Goal: Information Seeking & Learning: Learn about a topic

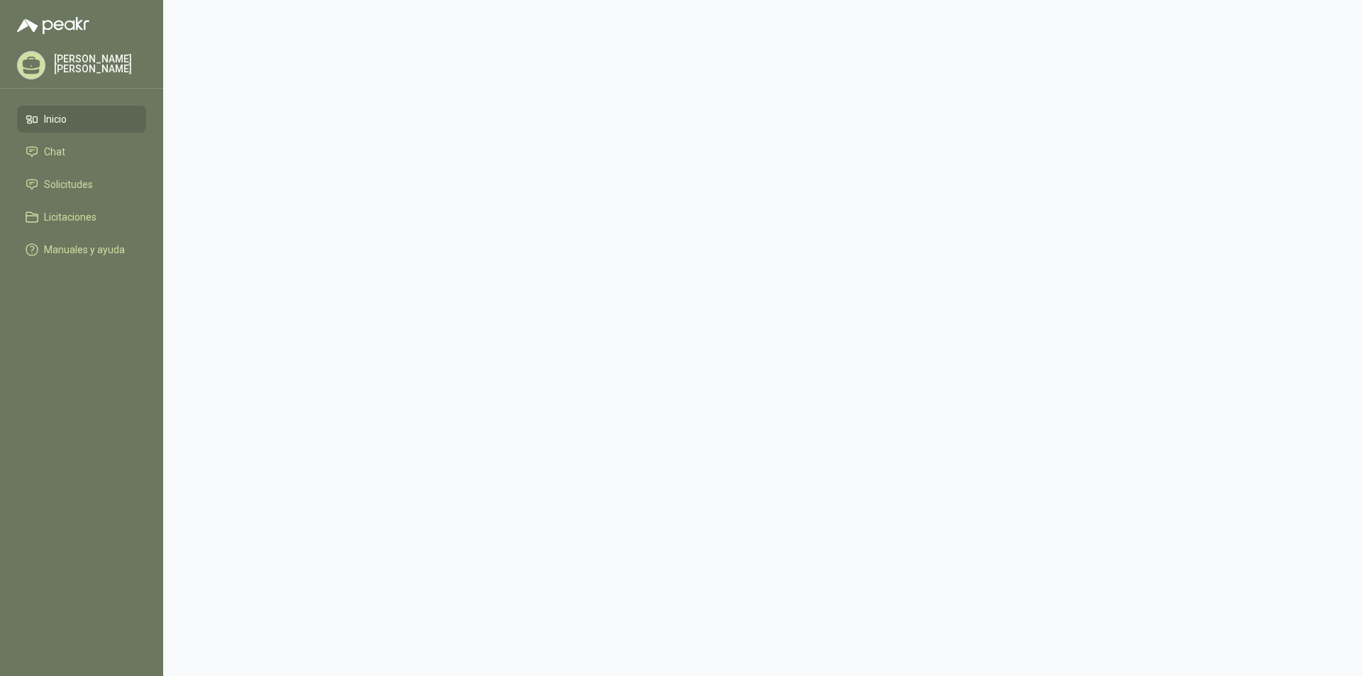
drag, startPoint x: 103, startPoint y: 323, endPoint x: 99, endPoint y: 277, distance: 47.0
click at [103, 323] on menu "Luis Miguel Moreno P Inicio Chat Solicitudes Licitaciones Manuales y ayuda" at bounding box center [81, 338] width 163 height 676
click at [79, 254] on span "Manuales y ayuda" at bounding box center [84, 250] width 81 height 16
click at [35, 66] on icon at bounding box center [32, 63] width 18 height 12
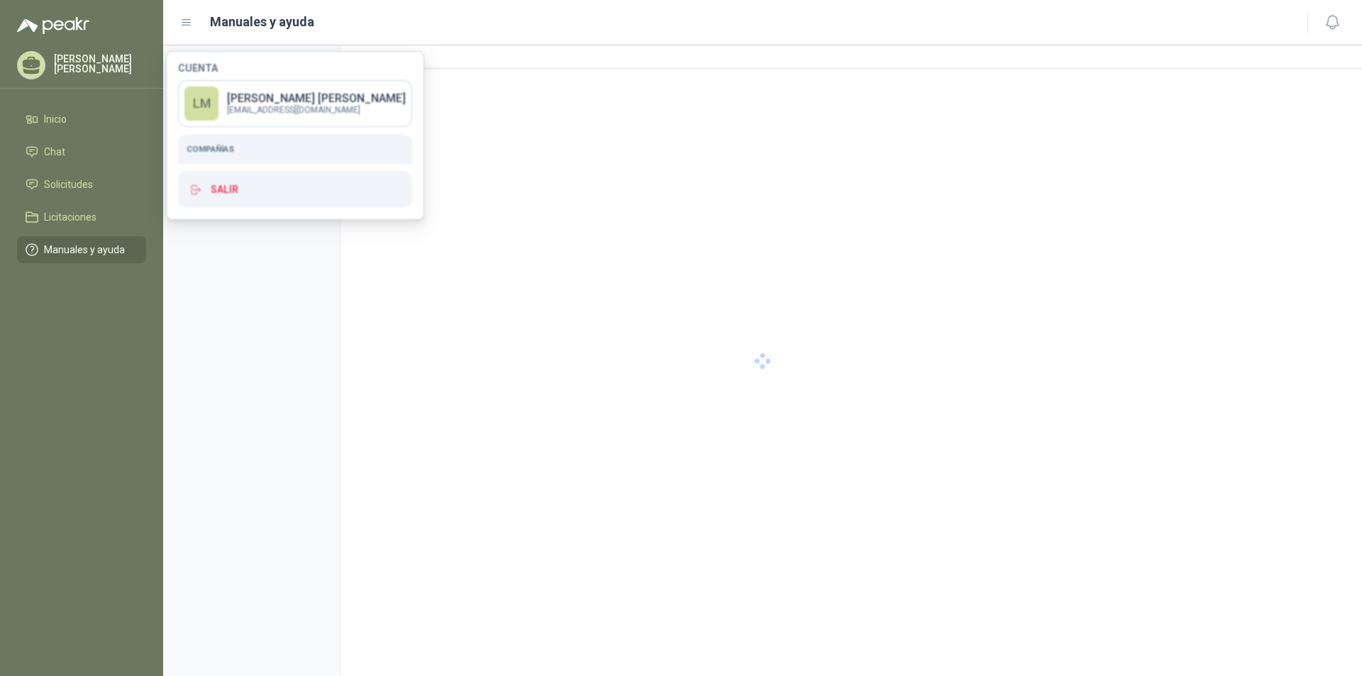
click at [575, 142] on div at bounding box center [762, 360] width 1199 height 631
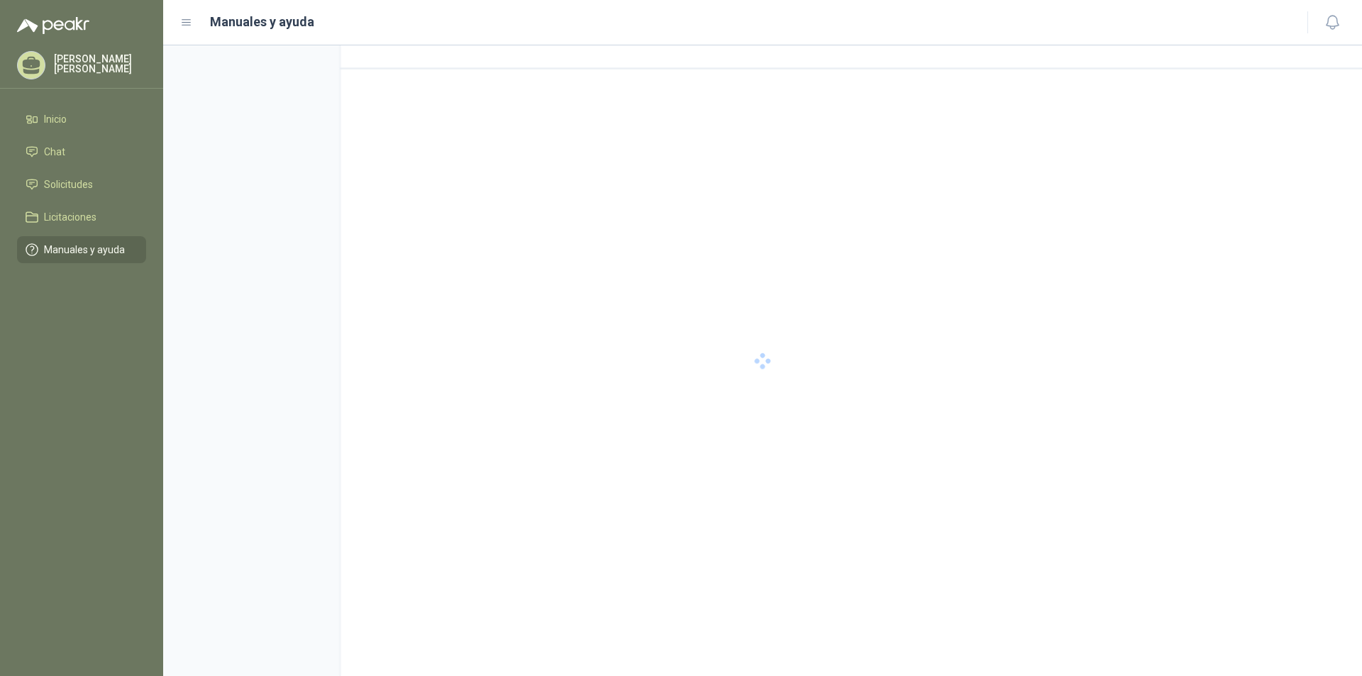
click at [40, 65] on icon at bounding box center [32, 63] width 18 height 12
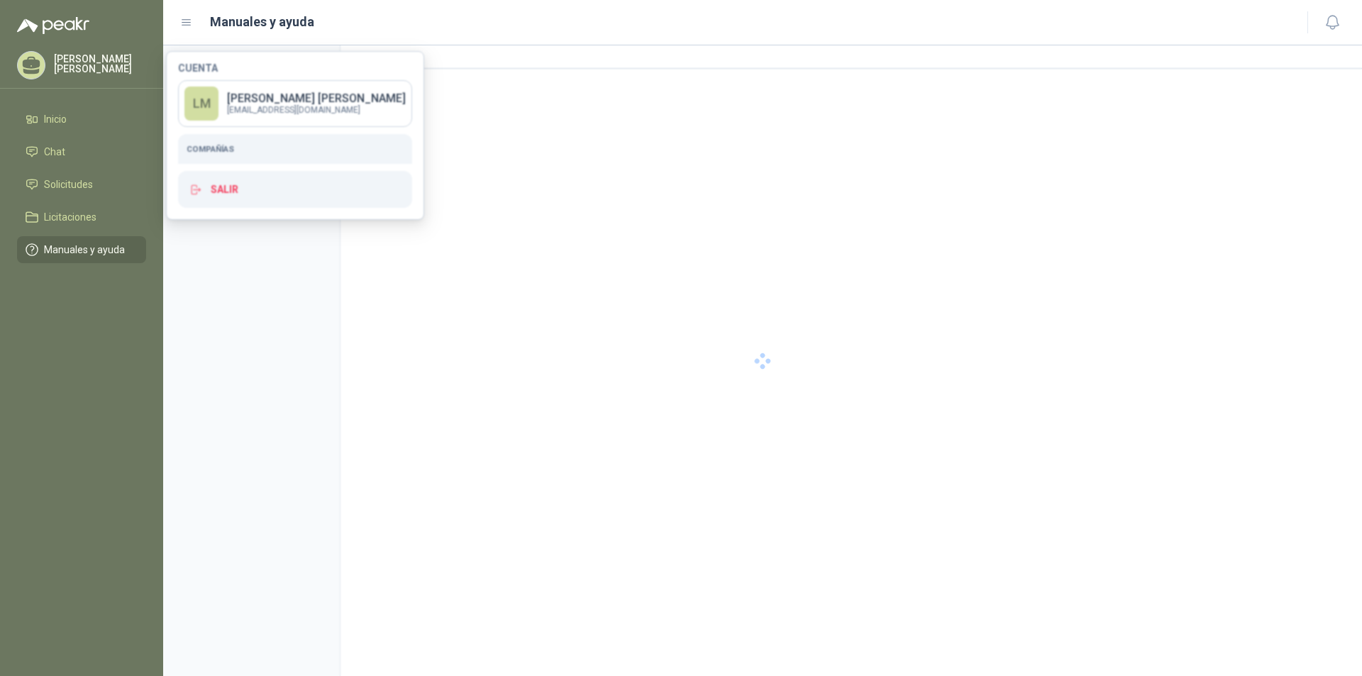
click at [253, 196] on div at bounding box center [762, 360] width 1199 height 631
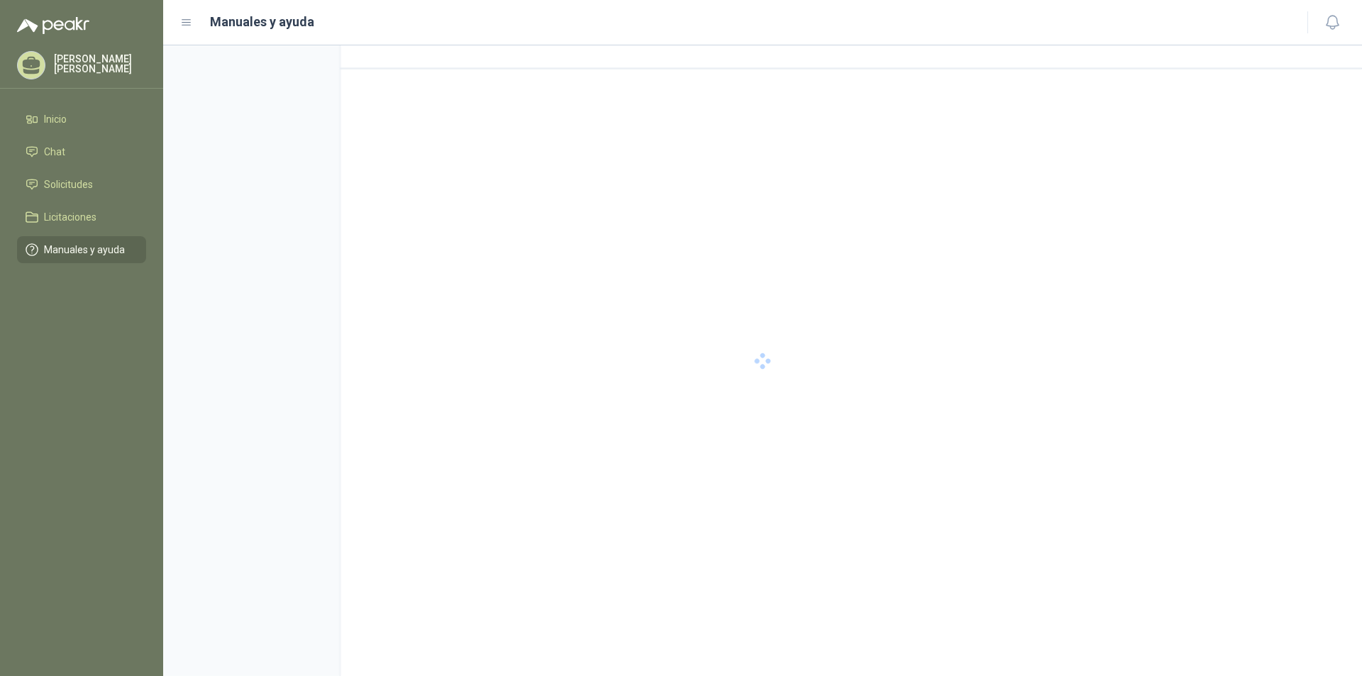
click at [39, 61] on icon at bounding box center [32, 63] width 18 height 12
click at [221, 187] on div at bounding box center [762, 360] width 1199 height 631
drag, startPoint x: 436, startPoint y: 153, endPoint x: 449, endPoint y: 56, distance: 98.0
click at [420, 151] on div at bounding box center [762, 360] width 1199 height 631
